Goal: Task Accomplishment & Management: Manage account settings

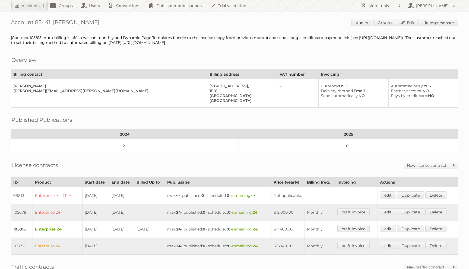
scroll to position [143, 0]
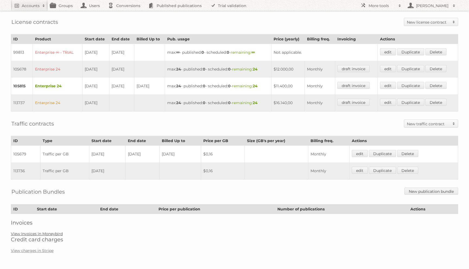
click at [49, 234] on link "View Invoices in Moneybird" at bounding box center [37, 233] width 52 height 5
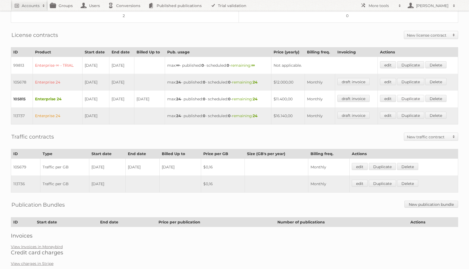
click at [410, 99] on link "Duplicate" at bounding box center [410, 98] width 27 height 7
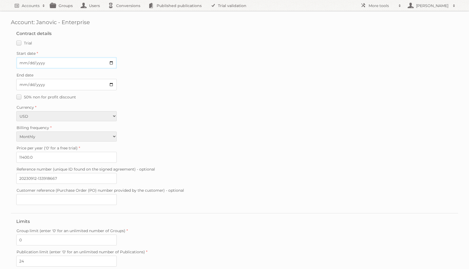
click at [22, 62] on input "Start date" at bounding box center [66, 62] width 100 height 11
type input "2025-10-25"
click at [21, 153] on input "11400.0" at bounding box center [66, 157] width 100 height 11
paste input "254"
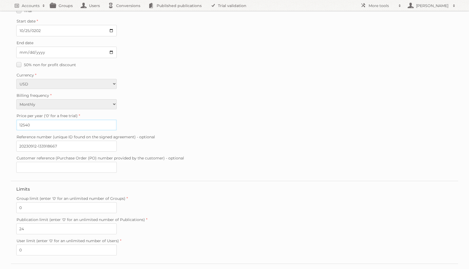
scroll to position [77, 0]
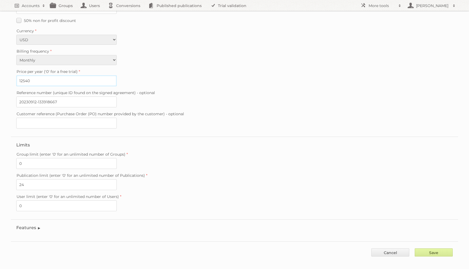
type input "12540"
click at [421, 249] on input "Save" at bounding box center [434, 253] width 38 height 8
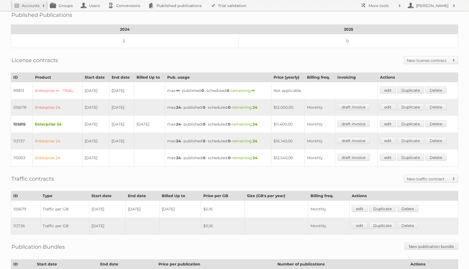
scroll to position [106, 0]
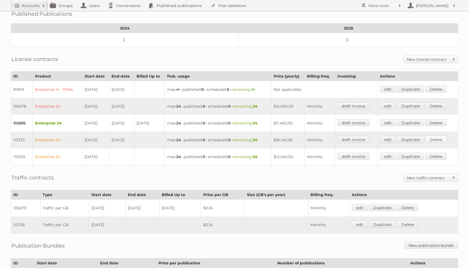
click at [444, 139] on link "Delete" at bounding box center [435, 139] width 21 height 7
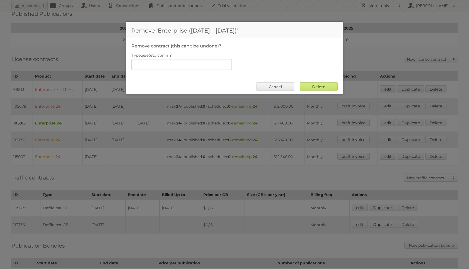
click at [186, 68] on input "Type delete to confirm" at bounding box center [181, 64] width 100 height 11
type input "delete"
click at [300, 82] on input "Delete" at bounding box center [319, 86] width 38 height 8
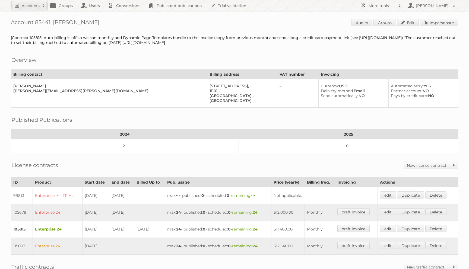
drag, startPoint x: 131, startPoint y: 40, endPoint x: 131, endPoint y: 45, distance: 4.3
click at [131, 45] on div "[Contract 105815] Auto-billing is off so we can monthly add Dynamic Page Templa…" at bounding box center [234, 40] width 447 height 10
click at [117, 41] on div "[Contract 105815] Auto-billing is off so we can monthly add Dynamic Page Templa…" at bounding box center [234, 40] width 447 height 10
drag, startPoint x: 128, startPoint y: 42, endPoint x: 11, endPoint y: 44, distance: 116.9
click at [11, 44] on div "[Contract 105815] Auto-billing is off so we can monthly add Dynamic Page Templa…" at bounding box center [234, 40] width 447 height 10
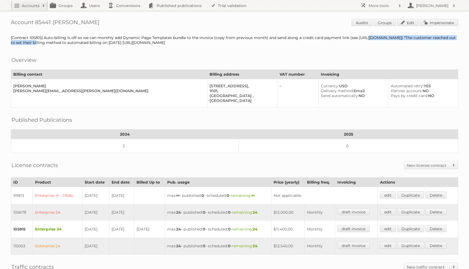
copy div "https://app.asana.com/0/16322427644831/1207504847807026/f"
click at [134, 44] on div "[Contract 105815] Auto-billing is off so we can monthly add Dynamic Page Templa…" at bounding box center [234, 40] width 447 height 10
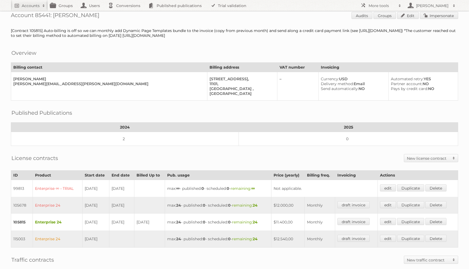
scroll to position [2, 0]
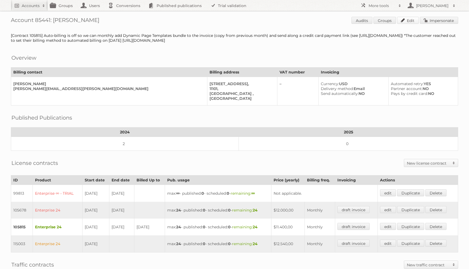
click at [404, 18] on link "Edit" at bounding box center [408, 20] width 22 height 7
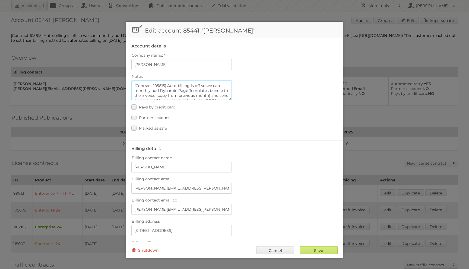
click at [163, 85] on textarea "[Contract 105815] Auto-billing is off so we can monthly add Dynamic Page Templa…" at bounding box center [181, 90] width 100 height 20
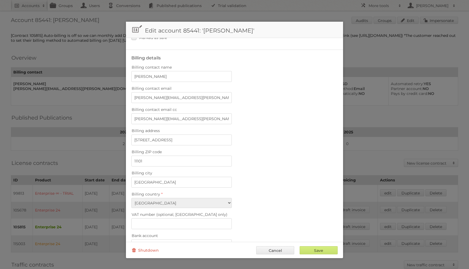
scroll to position [0, 0]
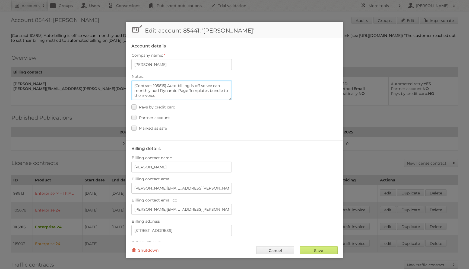
paste textarea "https://app.asana.com/1/11178336824504/project/16322427644831/task/121037928489…"
click at [164, 84] on textarea "[Contract 105815] Auto-billing is off so we can monthly add Dynamic Page Templa…" at bounding box center [181, 90] width 100 height 20
click at [166, 83] on textarea "[Contract 105815] Auto-billing is off so we can monthly add Dynamic Page Templa…" at bounding box center [181, 90] width 100 height 20
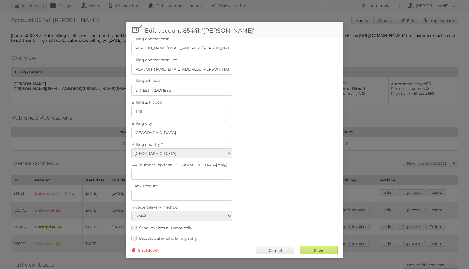
scroll to position [163, 0]
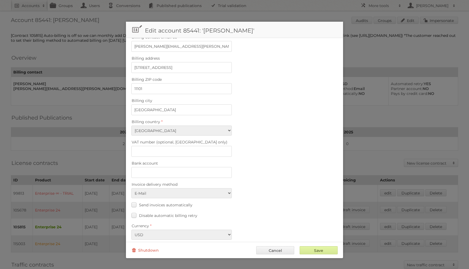
type textarea "[Contract 105815+115003] These are 2-year contracts. Auto-billing is off so we …"
click at [305, 249] on input "Save" at bounding box center [319, 250] width 38 height 8
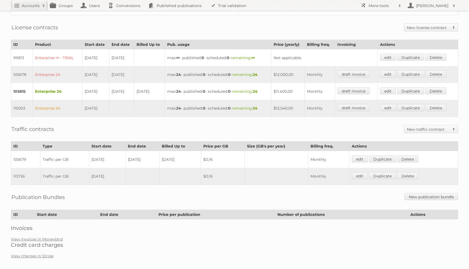
scroll to position [132, 0]
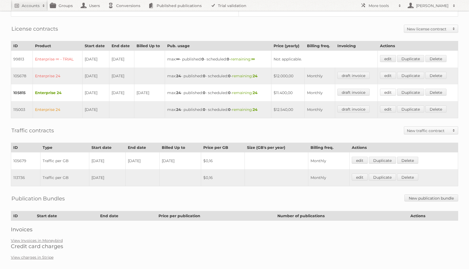
click at [388, 91] on link "edit" at bounding box center [388, 92] width 16 height 7
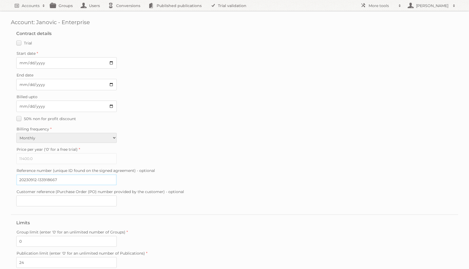
click at [54, 176] on input "20230912-133918667" at bounding box center [66, 179] width 100 height 11
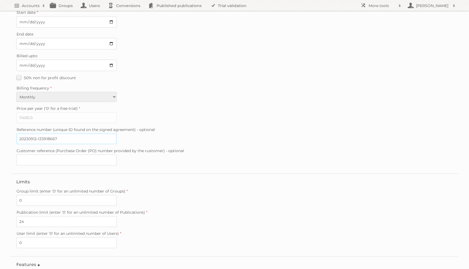
scroll to position [78, 0]
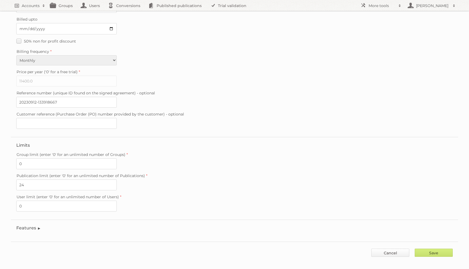
click at [380, 249] on link "Cancel" at bounding box center [390, 253] width 38 height 8
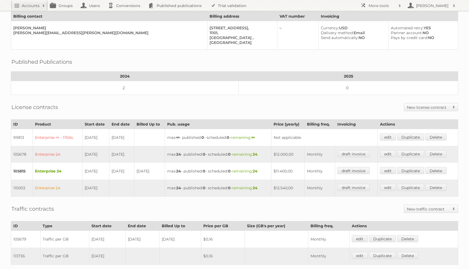
scroll to position [93, 0]
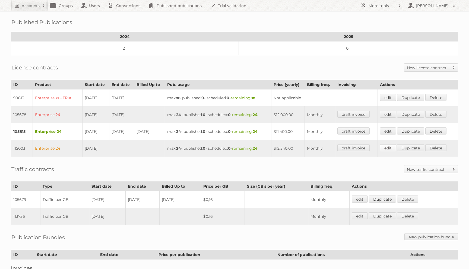
click at [394, 150] on link "edit" at bounding box center [388, 147] width 16 height 7
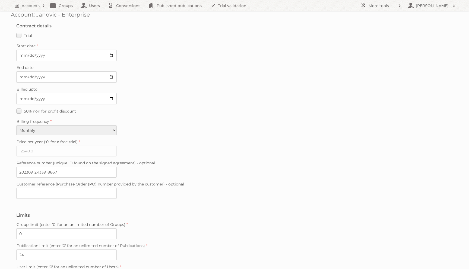
scroll to position [78, 0]
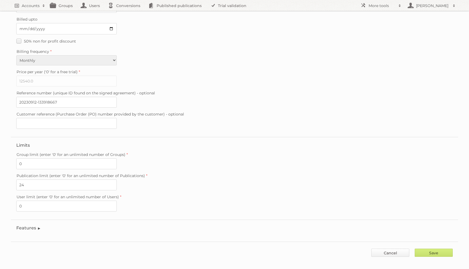
click at [378, 249] on link "Cancel" at bounding box center [390, 253] width 38 height 8
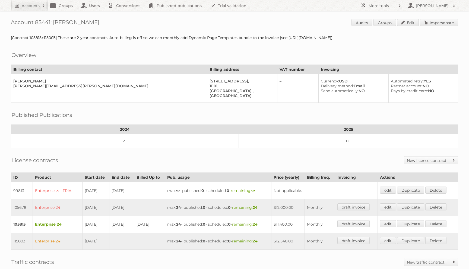
scroll to position [139, 0]
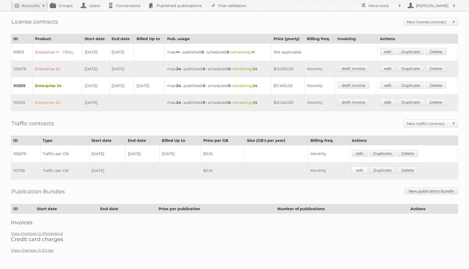
click at [358, 170] on link "edit" at bounding box center [360, 170] width 16 height 7
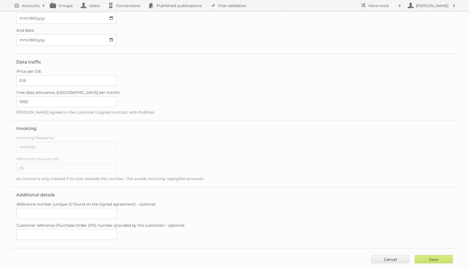
scroll to position [35, 0]
click at [58, 202] on span "Reference number (unique ID found on the signed agreement) - optional:" at bounding box center [86, 203] width 139 height 5
click at [58, 208] on input "Reference number (unique ID found on the signed agreement) - optional:" at bounding box center [66, 213] width 100 height 11
paste input "20230912-133918667"
type input "20230912-133918667"
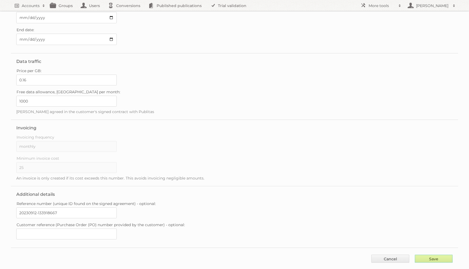
click at [432, 255] on input "Save" at bounding box center [434, 259] width 38 height 8
